Goal: Navigation & Orientation: Find specific page/section

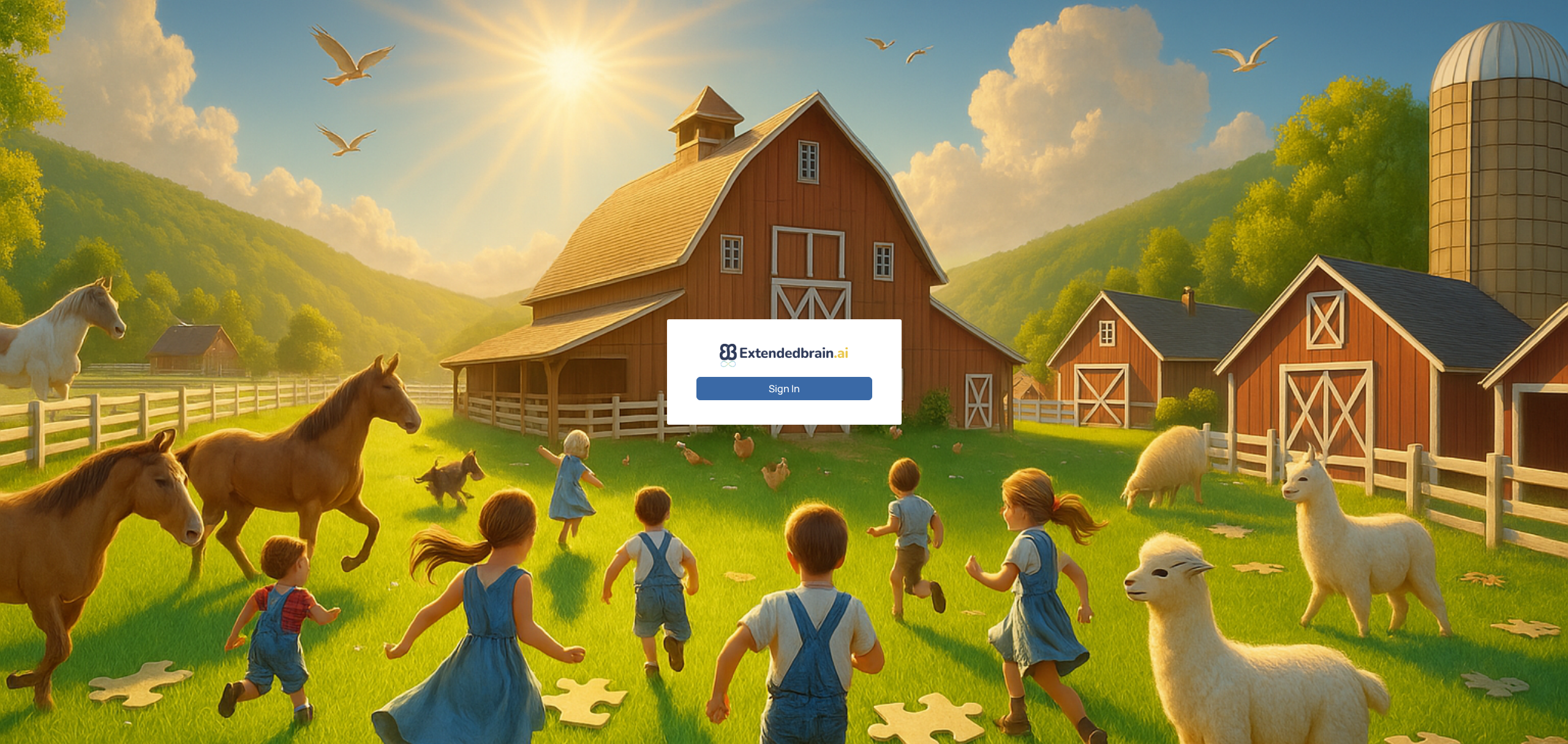
click at [797, 389] on button "Sign In" at bounding box center [784, 388] width 176 height 23
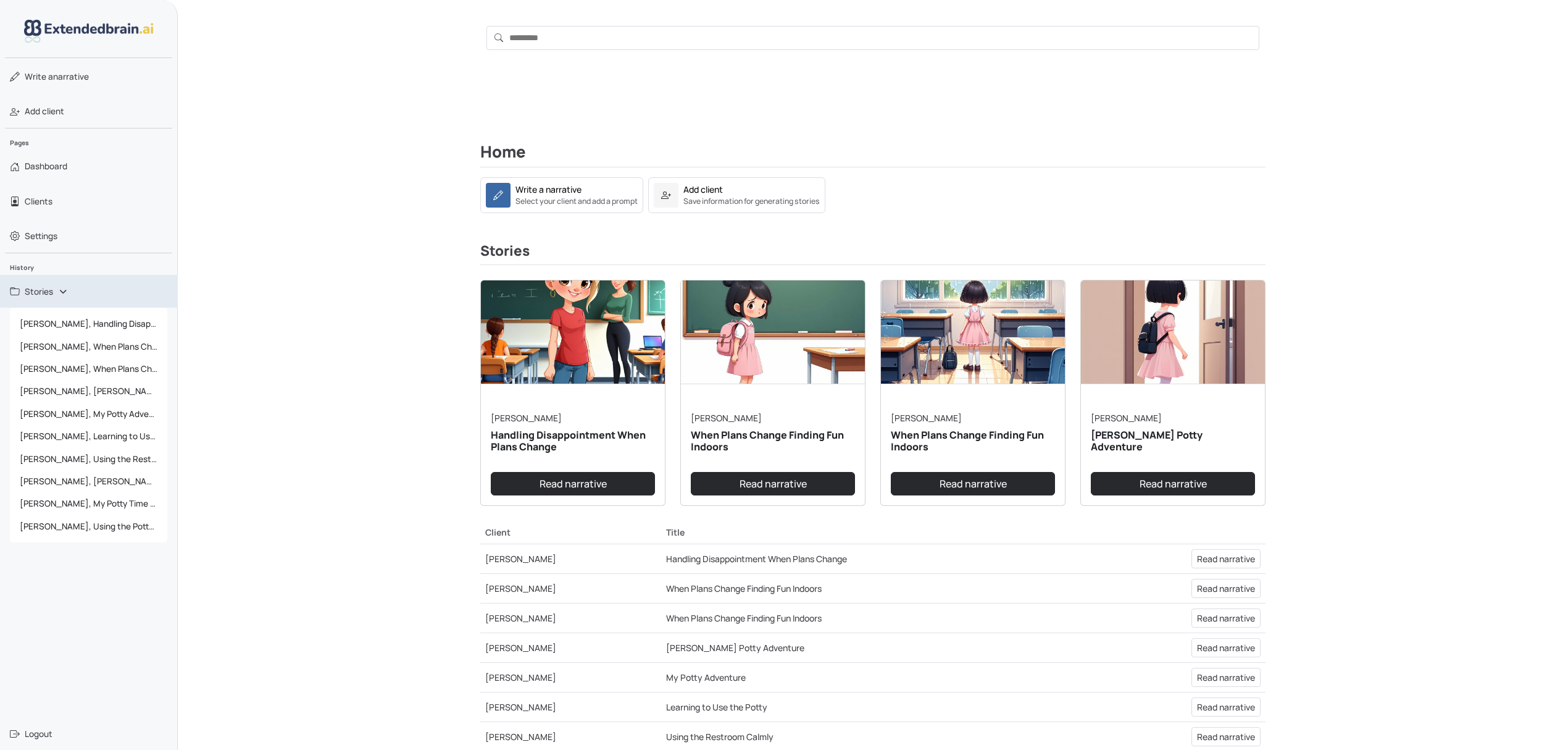
click at [63, 291] on link "Stories" at bounding box center [89, 291] width 178 height 33
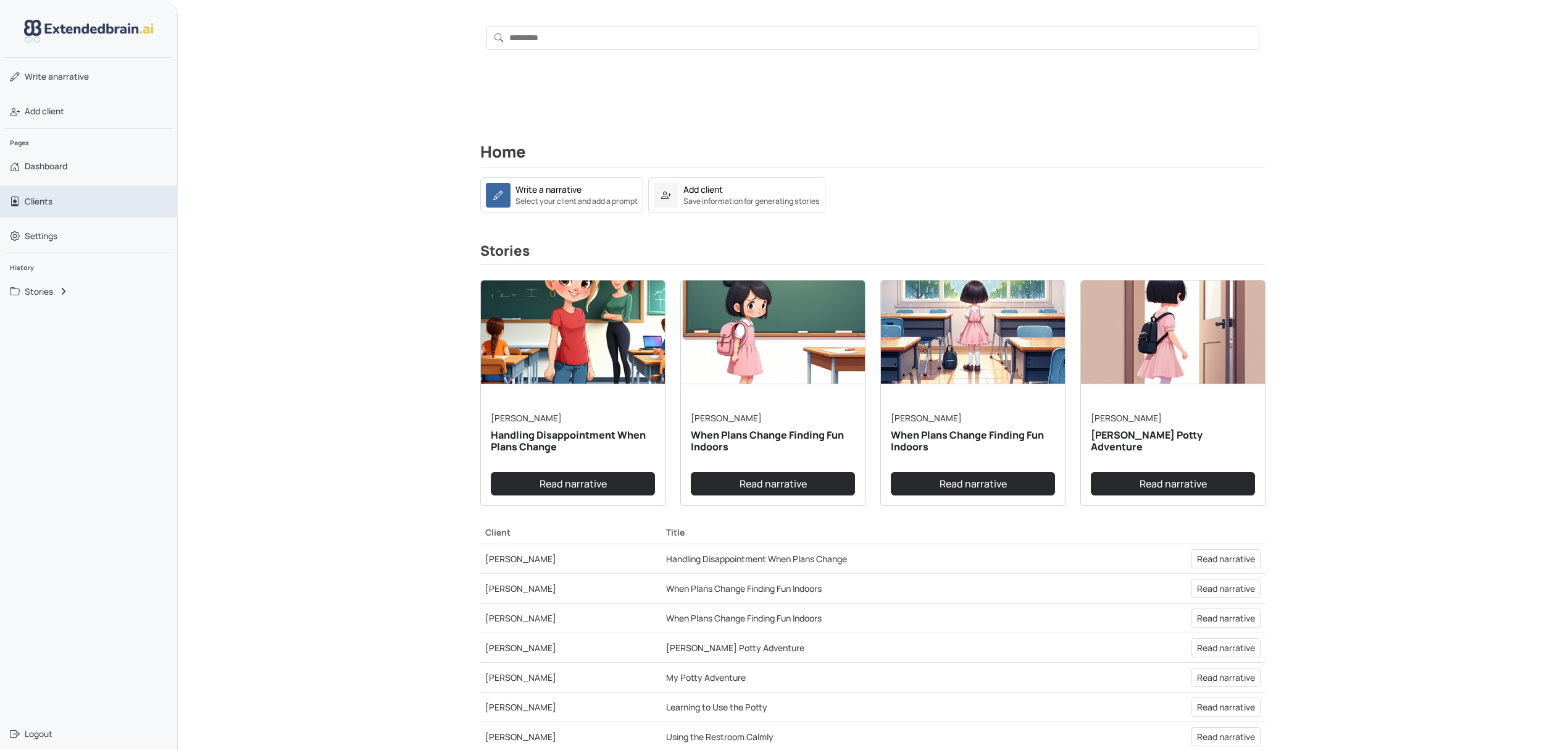
click at [65, 200] on link "Clients" at bounding box center [89, 202] width 178 height 32
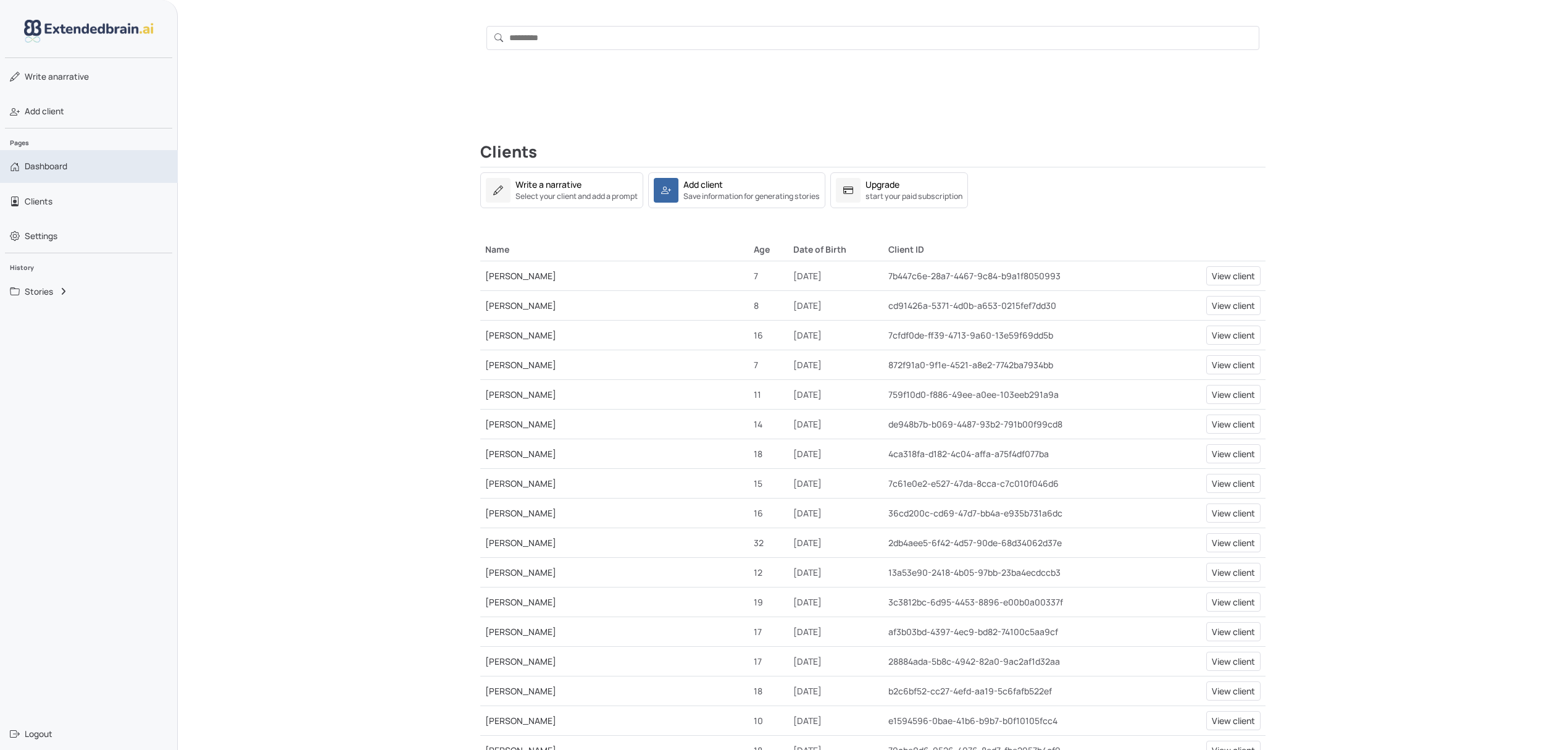
click at [46, 172] on span "Dashboard" at bounding box center [46, 166] width 42 height 12
